Goal: Task Accomplishment & Management: Complete application form

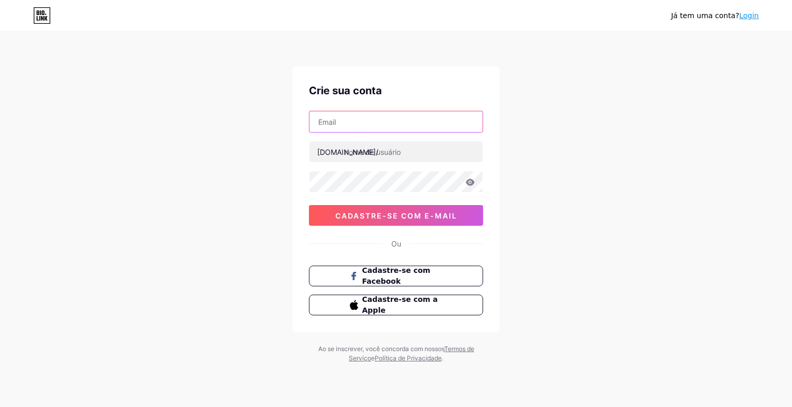
click at [420, 128] on input "text" at bounding box center [395, 121] width 173 height 21
type input "gabrielaxavier148@gmail.com"
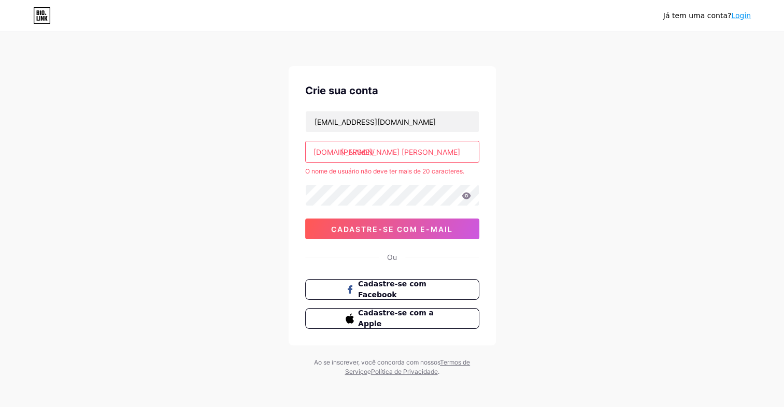
click at [454, 154] on input "ana gabriela xavier moreira" at bounding box center [392, 151] width 173 height 21
type input "a"
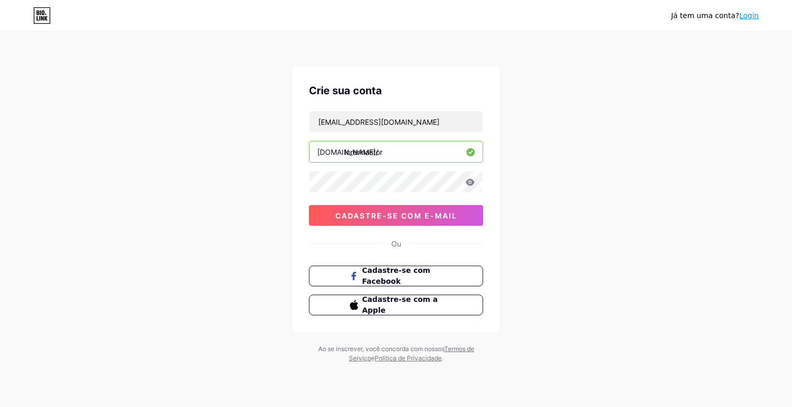
type input "lorennastor"
click at [415, 221] on button "Cadastre-se com e-mail" at bounding box center [396, 215] width 174 height 21
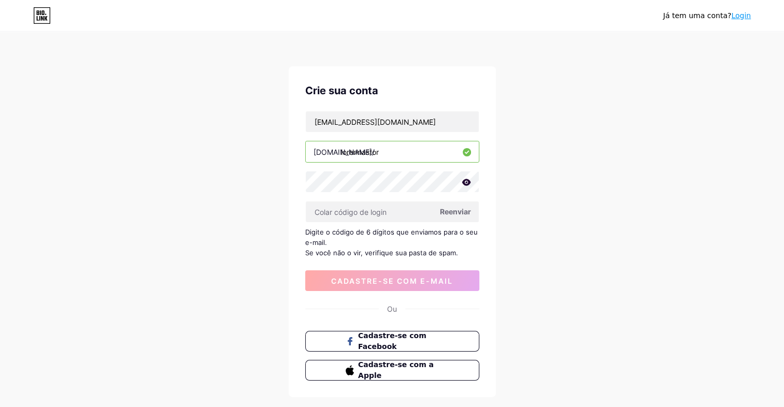
click at [450, 208] on span "Reenviar" at bounding box center [455, 211] width 31 height 11
click at [423, 116] on input "gabrielaxavier148@gmail.com" at bounding box center [392, 121] width 173 height 21
type input "g"
type input "[EMAIL_ADDRESS][DOMAIN_NAME]"
click at [394, 278] on span "Cadastre-se com e-mail" at bounding box center [392, 281] width 122 height 9
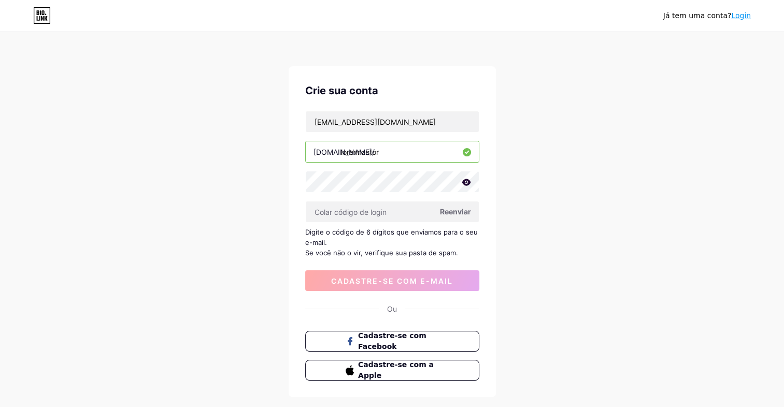
click at [461, 210] on span "Reenviar" at bounding box center [455, 211] width 31 height 11
click at [350, 211] on input "text" at bounding box center [392, 212] width 173 height 21
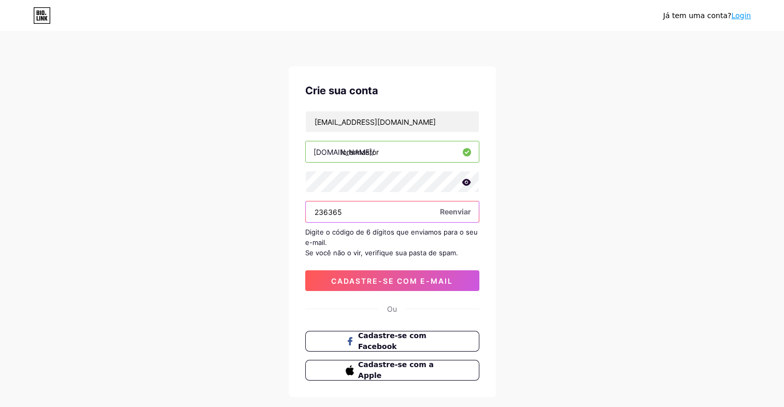
type input "236365"
click at [348, 291] on div "Crie sua conta anagabix061@gmail.com bio.link/ lorennastor 236365 Reenviar Digi…" at bounding box center [392, 231] width 207 height 331
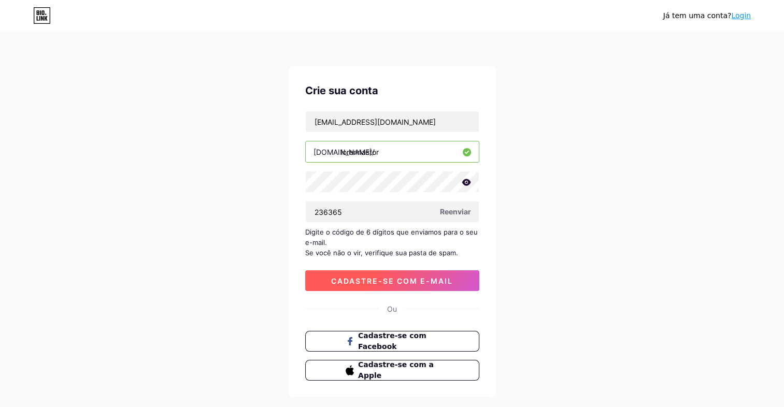
click at [346, 284] on button "Cadastre-se com e-mail" at bounding box center [392, 280] width 174 height 21
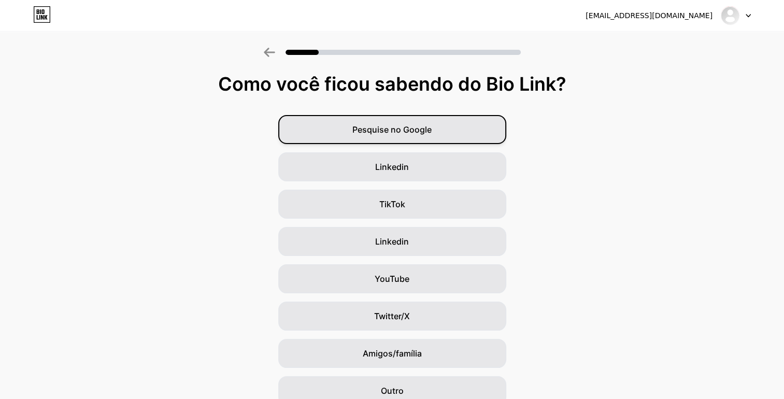
click at [384, 134] on span "Pesquise no Google" at bounding box center [391, 129] width 79 height 12
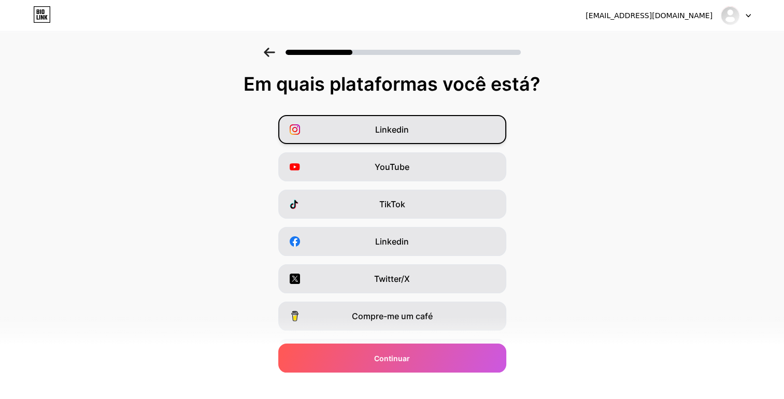
click at [368, 132] on div "Linkedin" at bounding box center [392, 129] width 228 height 29
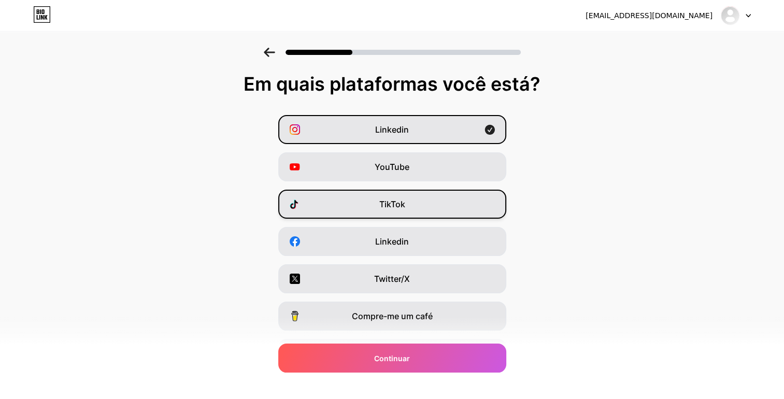
click at [357, 204] on div "TikTok" at bounding box center [392, 204] width 228 height 29
click at [346, 378] on div "Eu tenho um site" at bounding box center [392, 390] width 228 height 29
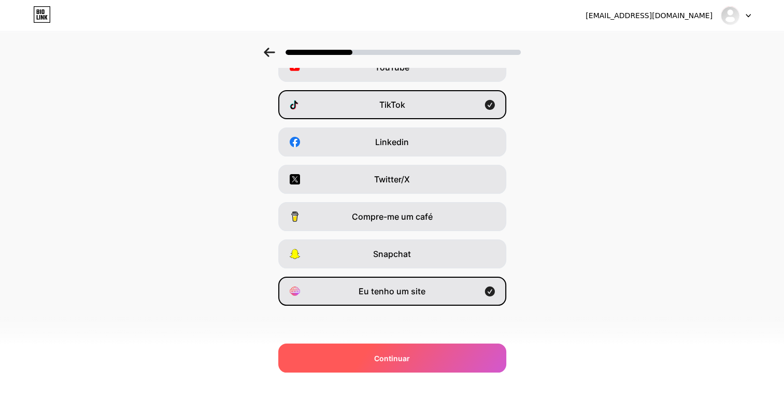
click at [396, 366] on div "Continuar" at bounding box center [392, 358] width 228 height 29
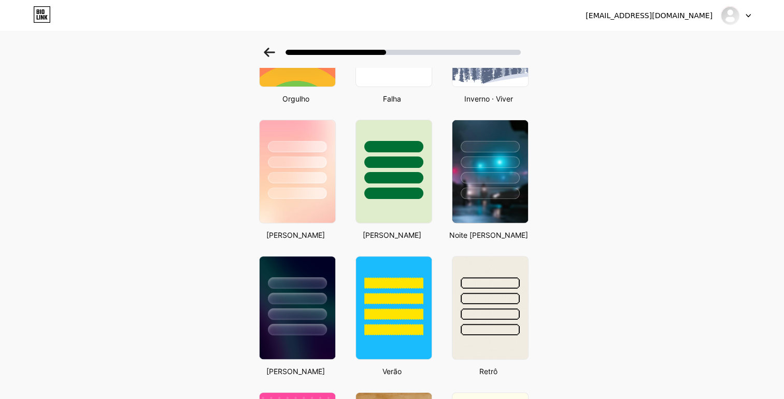
scroll to position [268, 0]
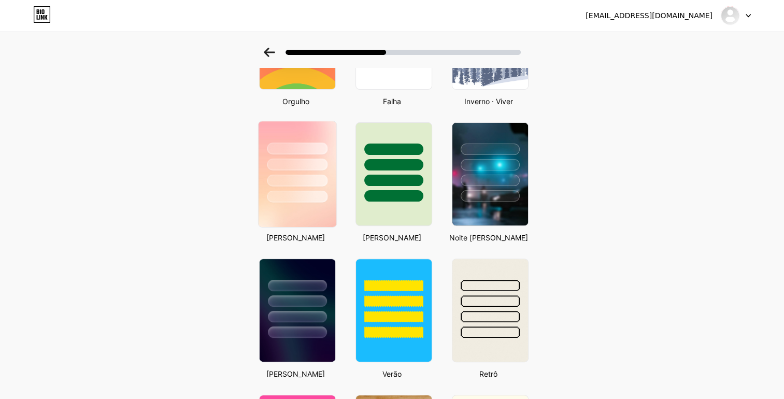
click at [289, 193] on div at bounding box center [297, 197] width 61 height 12
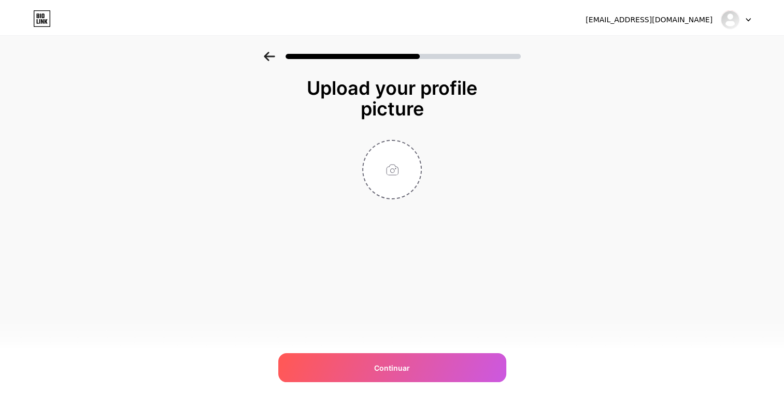
scroll to position [0, 0]
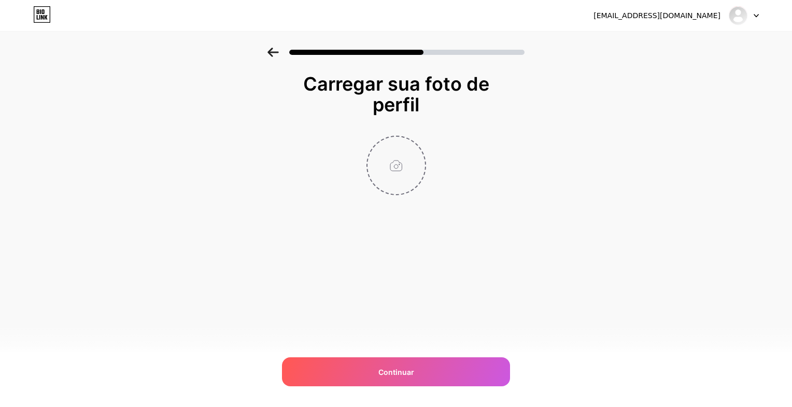
click at [402, 162] on input "file" at bounding box center [396, 166] width 58 height 58
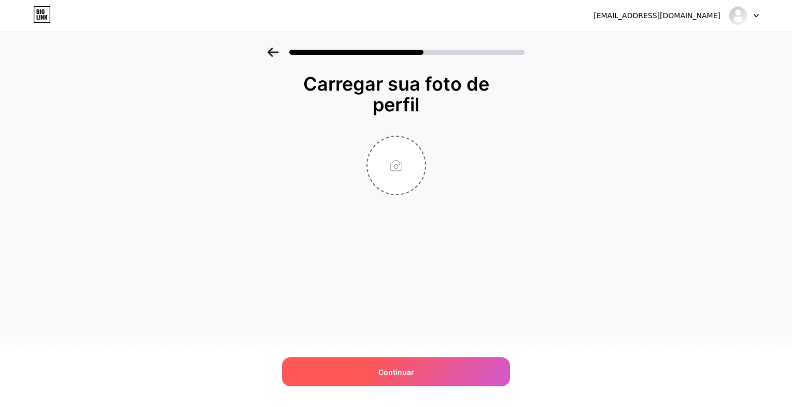
click at [345, 379] on div "Continuar" at bounding box center [396, 372] width 228 height 29
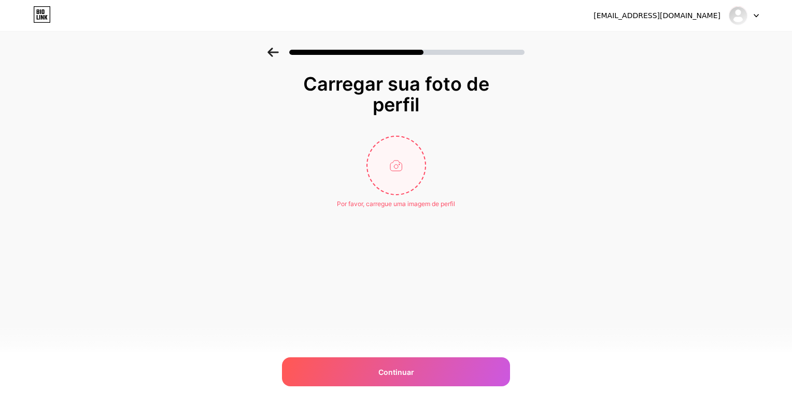
click at [394, 159] on input "file" at bounding box center [396, 166] width 58 height 58
type input "C:\fakepath\WhatsApp Image 2025-10-11 at 13.14.07.jpeg"
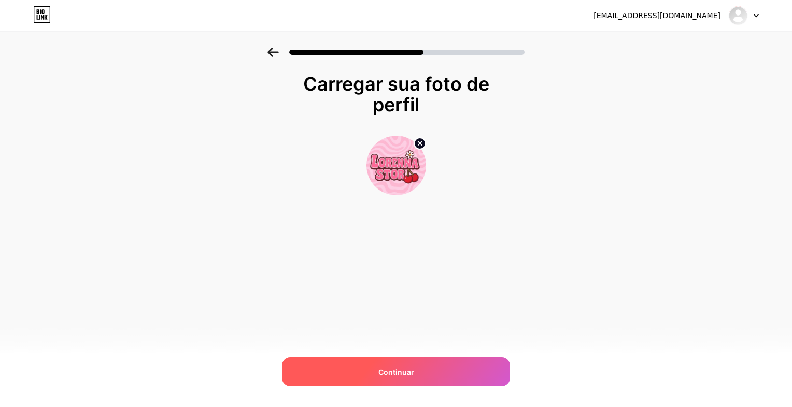
click at [378, 365] on div "Continuar" at bounding box center [396, 372] width 228 height 29
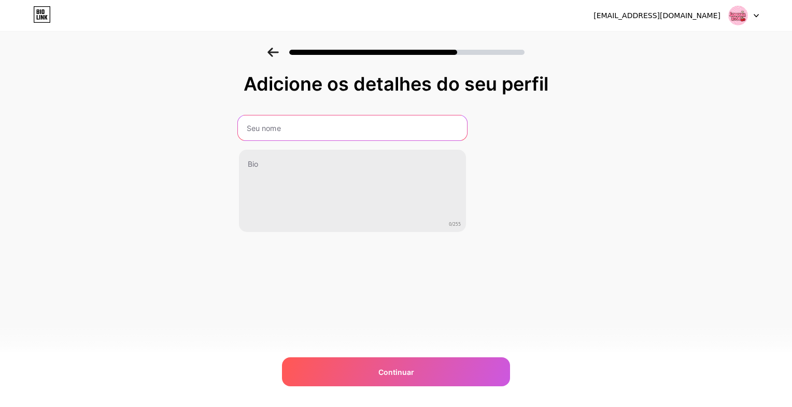
click at [309, 127] on input "text" at bounding box center [352, 128] width 229 height 25
type input "Lorenna Stor"
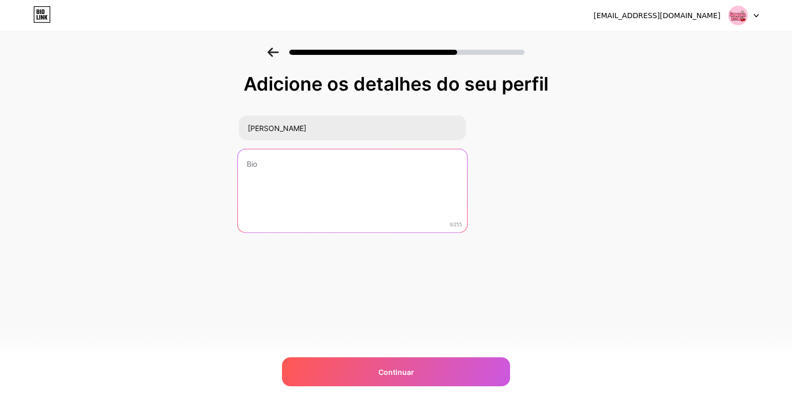
click at [279, 158] on textarea at bounding box center [352, 191] width 229 height 84
paste textarea "💕 “Minhas escolhas favoritas da Shopee — produtos lindos e acessíveis ✨”"
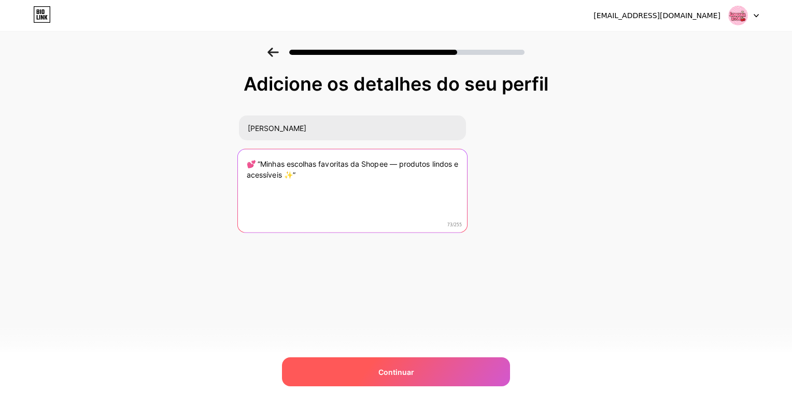
type textarea "💕 “Minhas escolhas favoritas da Shopee — produtos lindos e acessíveis ✨”"
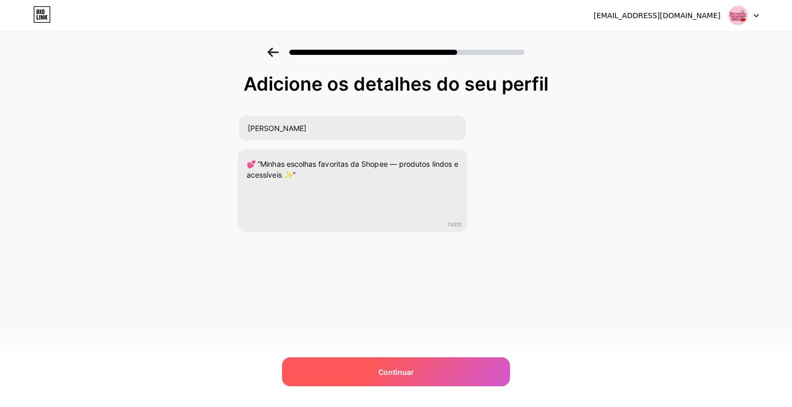
click at [327, 383] on div "Continuar" at bounding box center [396, 372] width 228 height 29
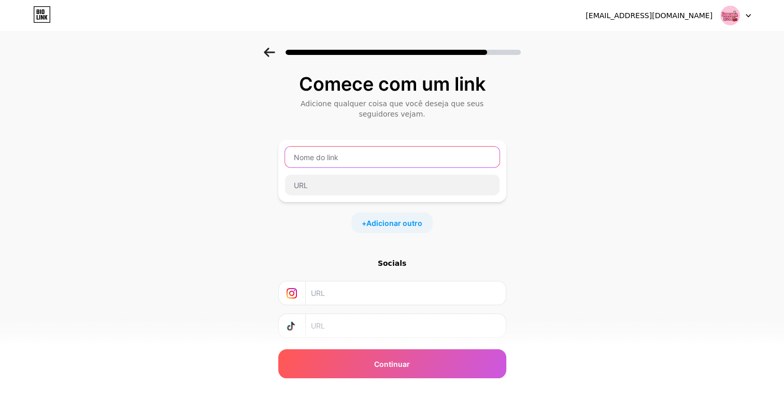
click at [384, 156] on input "text" at bounding box center [392, 157] width 215 height 21
type input "Ver produtos da Lorenna Stor"
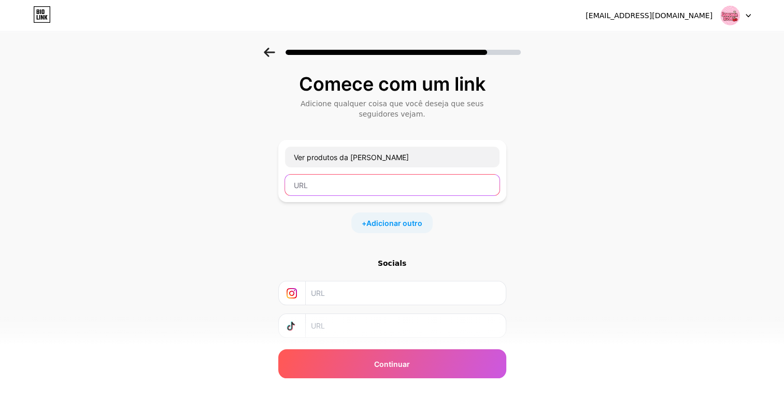
click at [375, 179] on input "text" at bounding box center [392, 185] width 215 height 21
paste input "https://s.shopee.com.br/AKRszy9wwz"
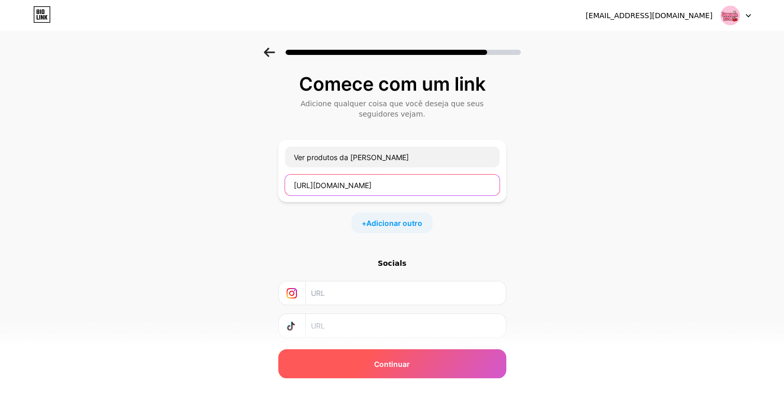
type input "https://s.shopee.com.br/AKRszy9wwz"
click at [356, 355] on div "Continuar" at bounding box center [392, 363] width 228 height 29
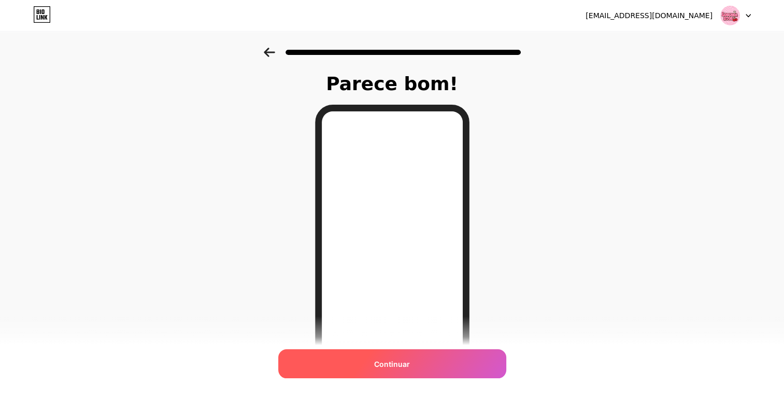
click at [385, 363] on span "Continuar" at bounding box center [392, 364] width 36 height 11
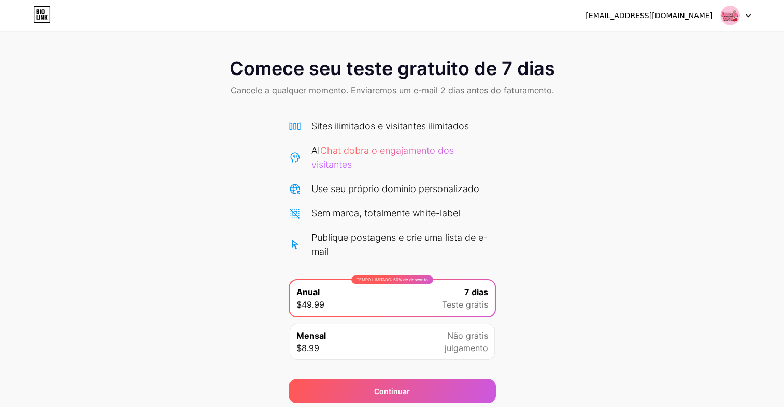
click at [748, 11] on div at bounding box center [736, 15] width 30 height 19
click at [733, 32] on li "Logout" at bounding box center [686, 42] width 128 height 28
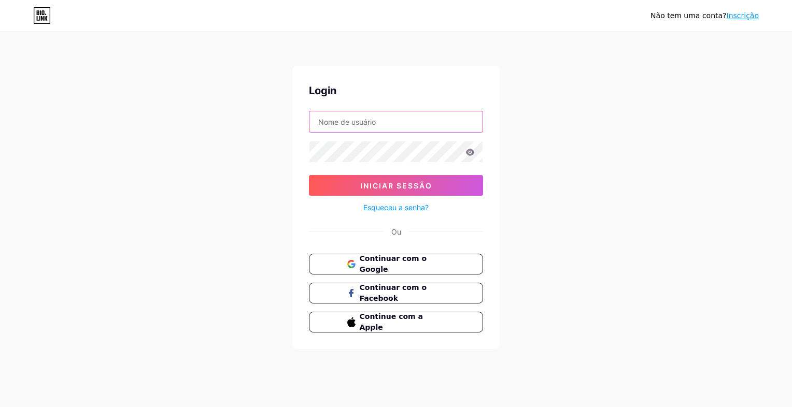
click at [371, 117] on input "text" at bounding box center [395, 121] width 173 height 21
type input "[EMAIL_ADDRESS][DOMAIN_NAME]"
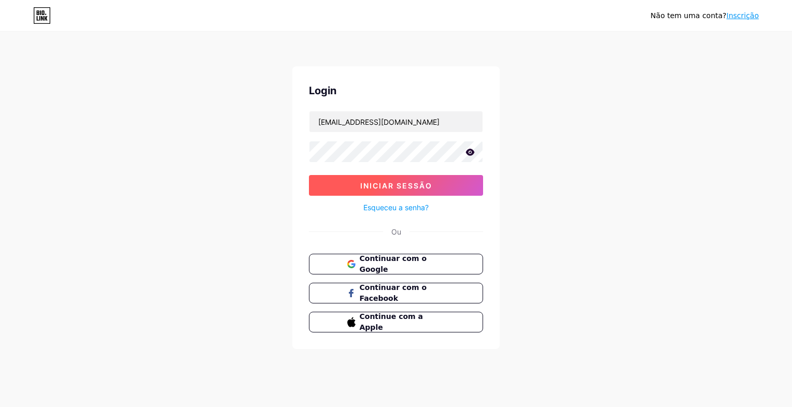
click at [379, 190] on button "Iniciar sessão" at bounding box center [396, 185] width 174 height 21
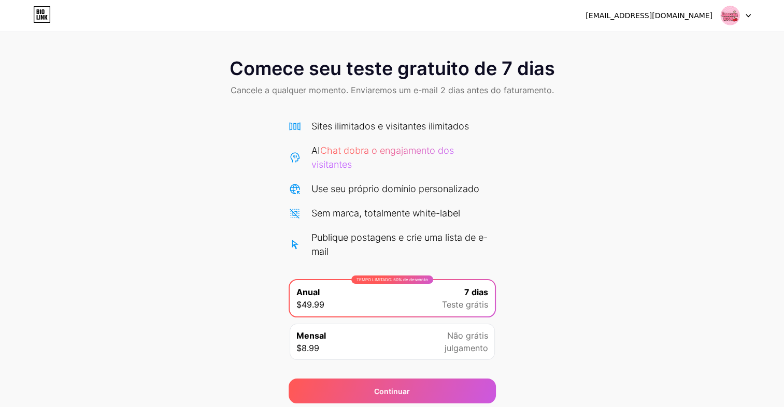
click at [394, 299] on div "TEMPO LIMITADO: 50% de desconto Anual $49.99 7 dias Teste grátis" at bounding box center [392, 298] width 205 height 36
click at [392, 331] on div "Mensal $8.99 Não grátis julgamento" at bounding box center [392, 342] width 205 height 36
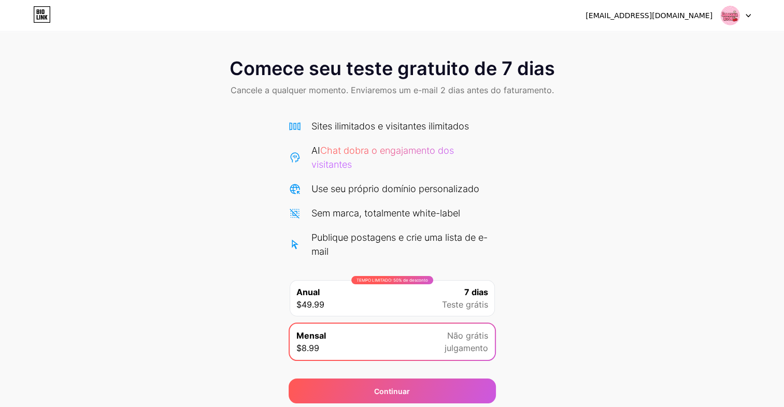
click at [378, 289] on div "TEMPO LIMITADO: 50% de desconto Anual $49.99 7 dias Teste grátis" at bounding box center [392, 298] width 205 height 36
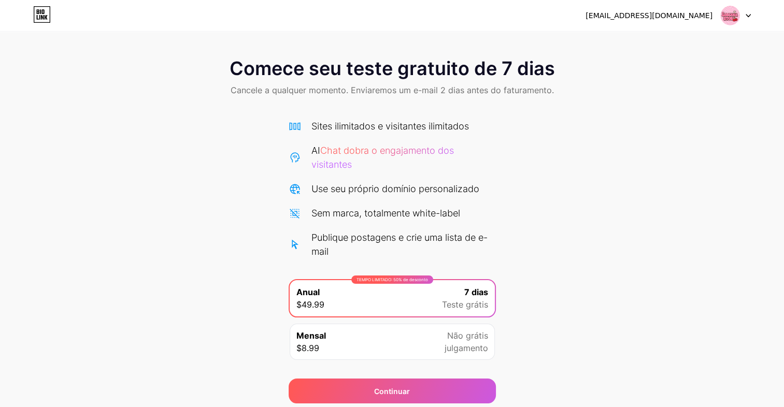
click at [45, 18] on icon at bounding box center [46, 17] width 3 height 5
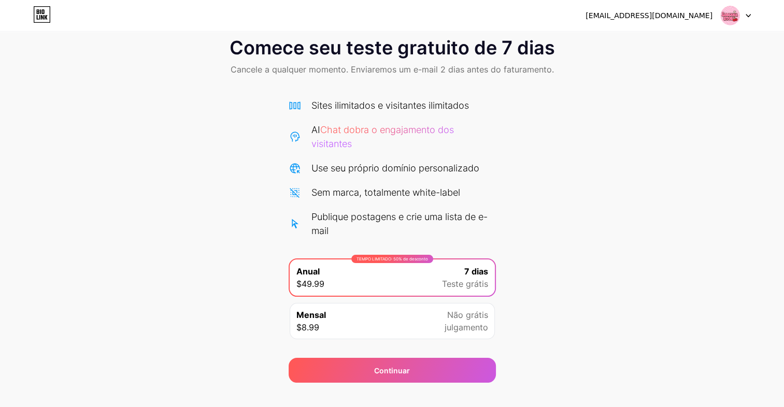
scroll to position [19, 0]
